Goal: Transaction & Acquisition: Obtain resource

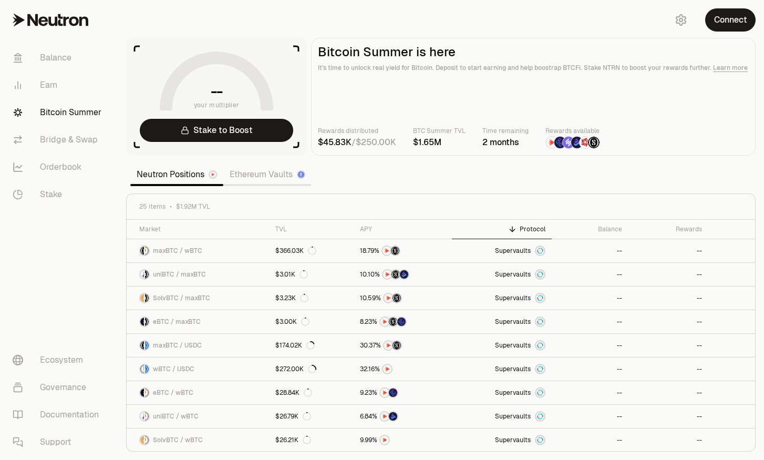
scroll to position [35, 0]
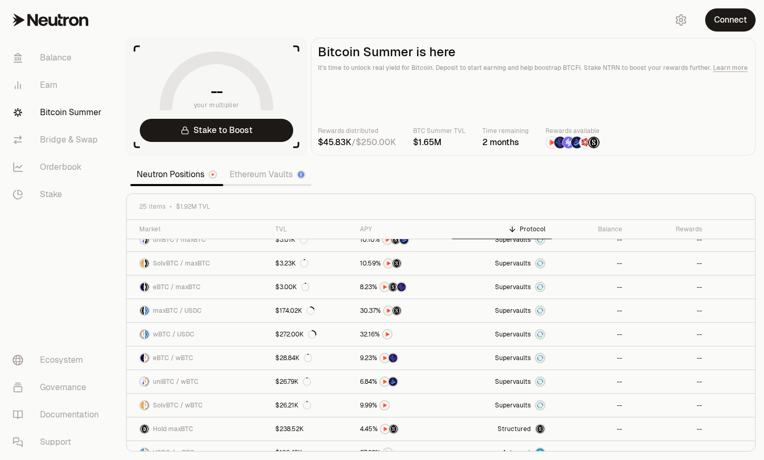
click at [538, 112] on main "Bitcoin Summer is here It's time to unlock real yield for Bitcoin. Deposit to s…" at bounding box center [533, 97] width 445 height 118
drag, startPoint x: 731, startPoint y: 5, endPoint x: 726, endPoint y: 16, distance: 12.0
click at [729, 9] on div "Connect" at bounding box center [713, 20] width 101 height 40
click at [725, 18] on button "Connect" at bounding box center [730, 19] width 50 height 23
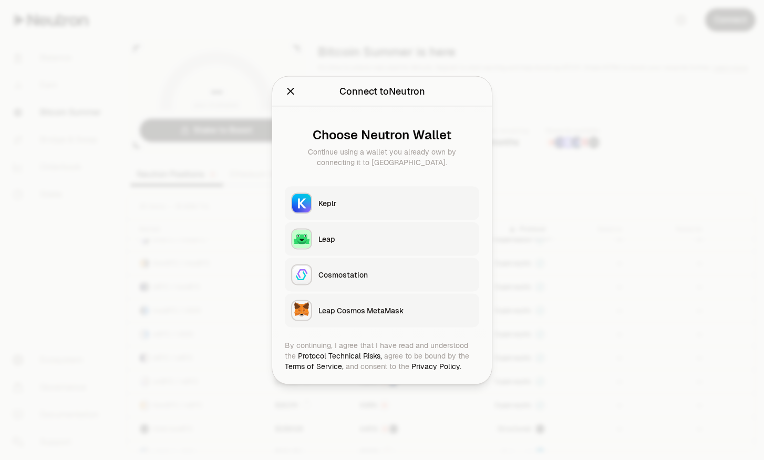
click at [331, 189] on button "Keplr" at bounding box center [382, 203] width 194 height 34
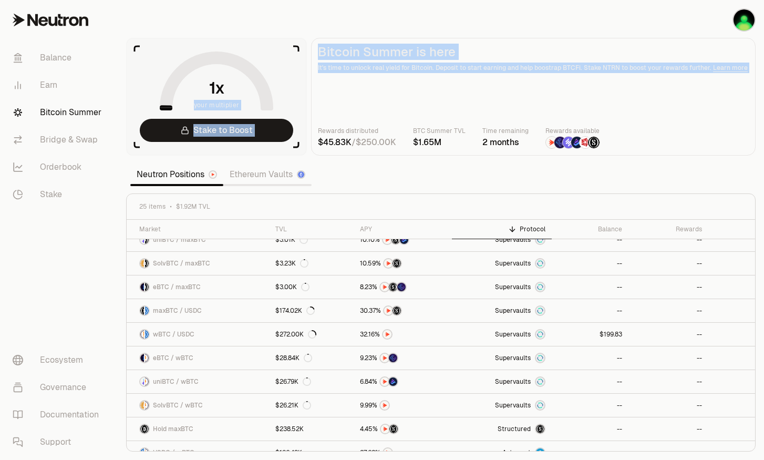
click at [310, 126] on section "your multiplier Stake to Boost Bitcoin Summer is here It's time to unlock real …" at bounding box center [441, 97] width 630 height 118
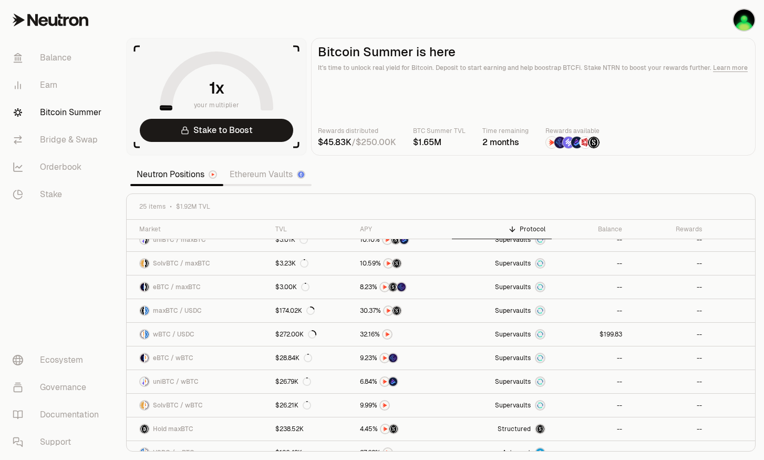
click at [252, 71] on icon at bounding box center [216, 83] width 101 height 50
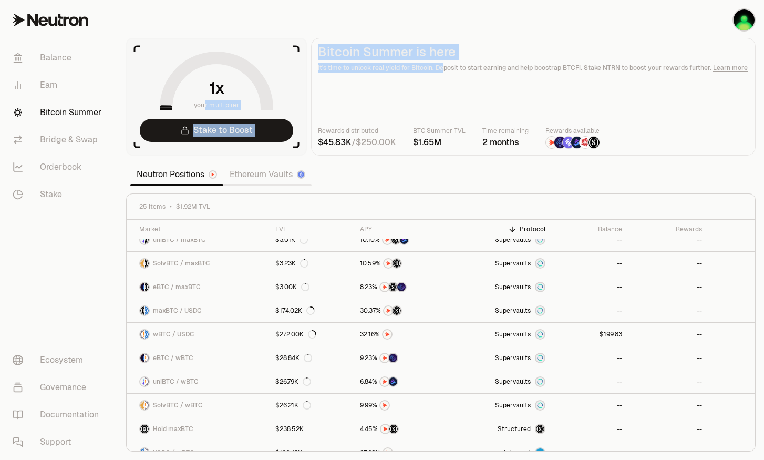
drag, startPoint x: 208, startPoint y: 105, endPoint x: 458, endPoint y: 88, distance: 250.7
click at [444, 95] on section "your multiplier Stake to Boost Bitcoin Summer is here It's time to unlock real …" at bounding box center [441, 97] width 630 height 118
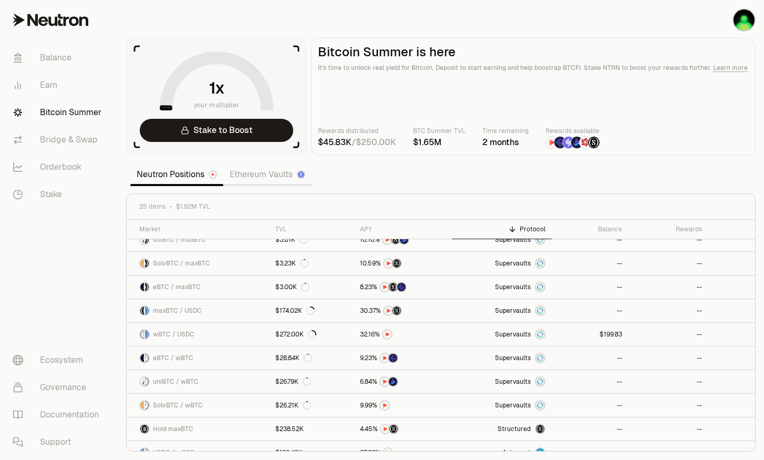
click at [458, 88] on main "Bitcoin Summer is here It's time to unlock real yield for Bitcoin. Deposit to s…" at bounding box center [533, 97] width 445 height 118
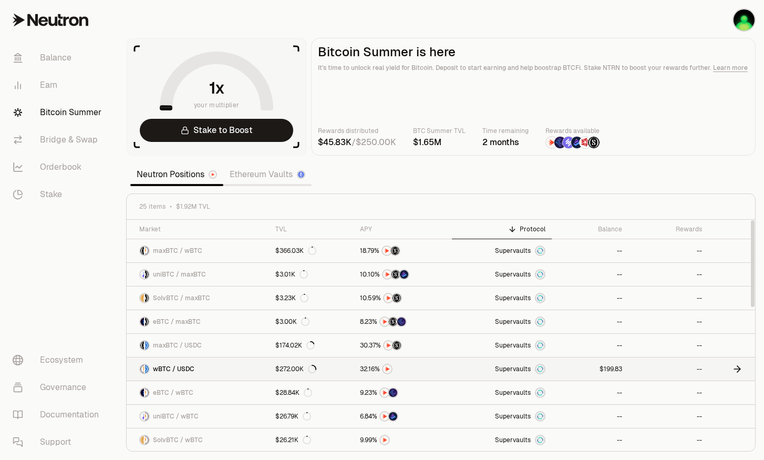
click at [625, 366] on span "0 1 2 3 4 5 6 7 8 9 0 1 2 3 4 5 6 7 8 9 0 1 2 3 4 5 6 7 8 9 . 0 1 2 3 4 5 6 7 8…" at bounding box center [613, 368] width 25 height 9
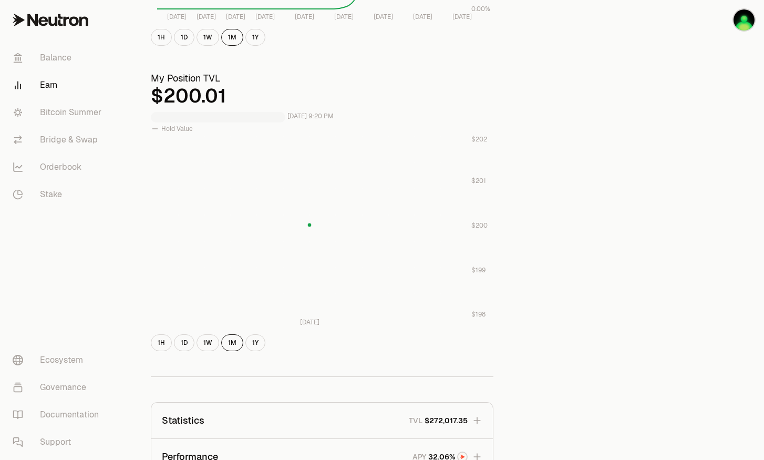
scroll to position [526, 0]
